Goal: Book appointment/travel/reservation

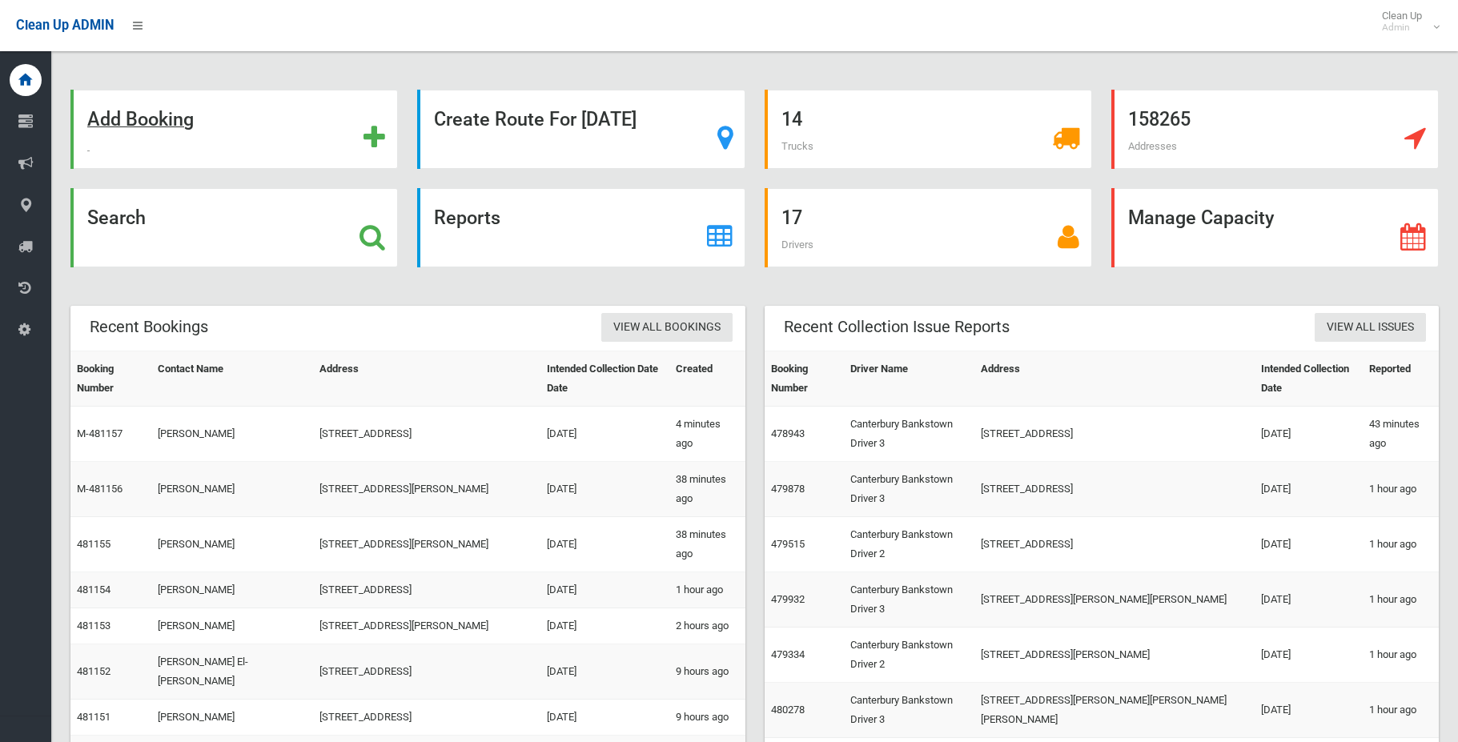
click at [184, 121] on strong "Add Booking" at bounding box center [140, 119] width 106 height 22
click at [142, 219] on strong "Search" at bounding box center [116, 218] width 58 height 22
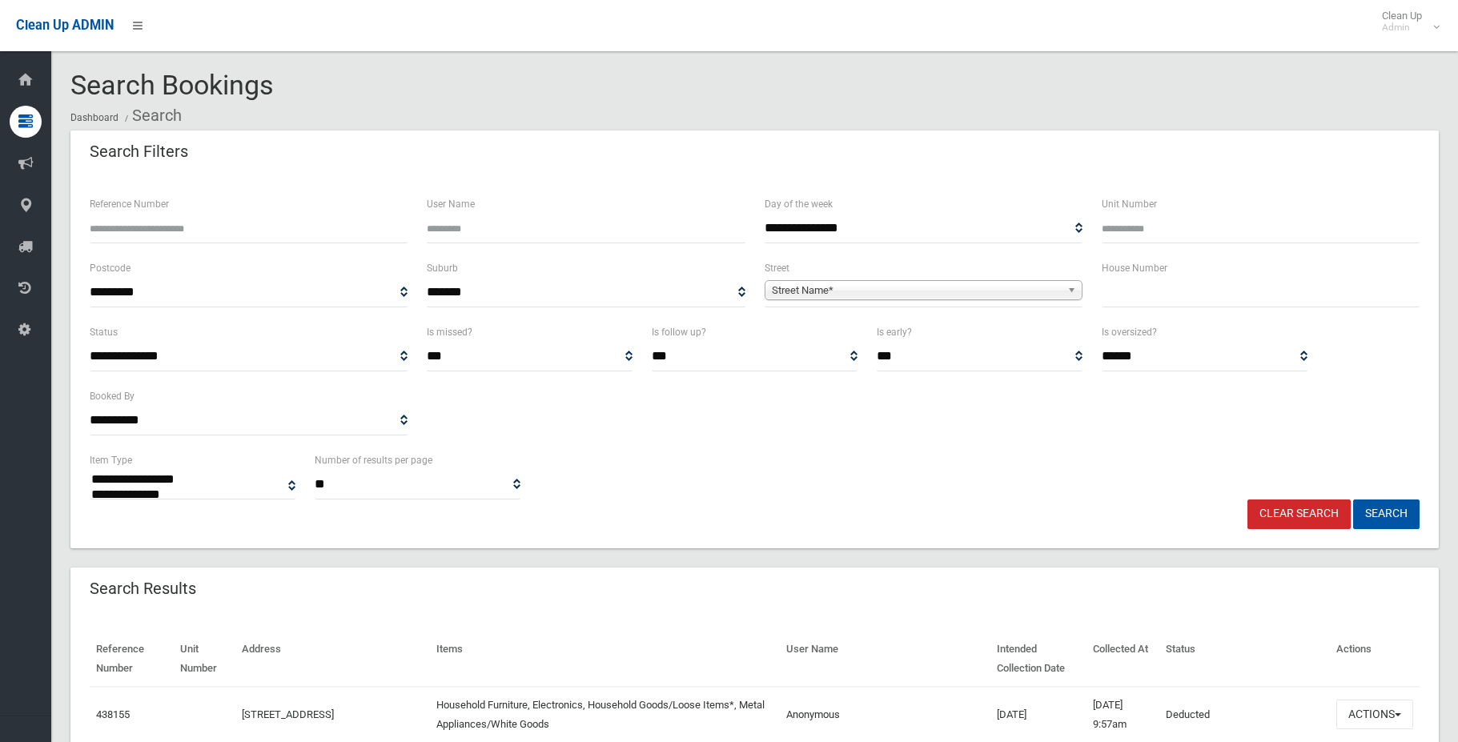
select select
